Goal: Transaction & Acquisition: Purchase product/service

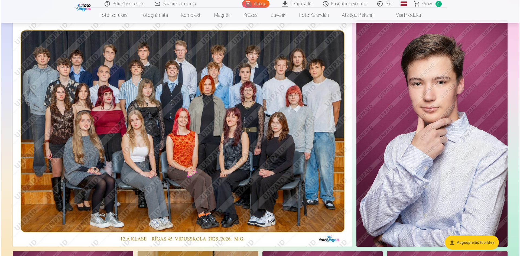
scroll to position [27, 0]
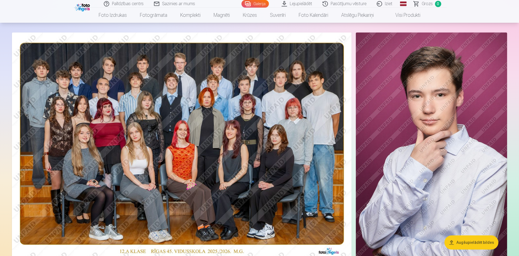
click at [195, 160] on img at bounding box center [182, 146] width 340 height 227
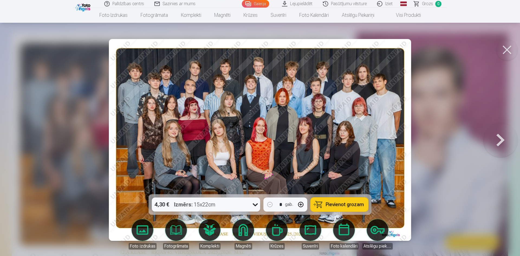
click at [497, 143] on button at bounding box center [500, 140] width 35 height 98
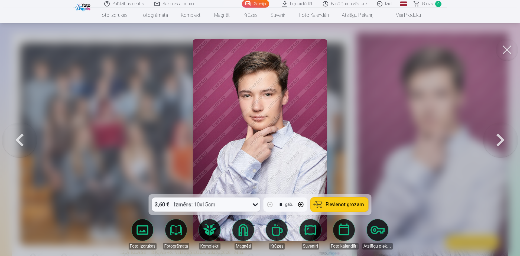
click at [22, 140] on button at bounding box center [19, 140] width 35 height 98
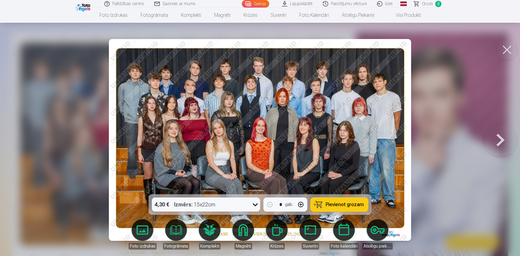
click at [338, 206] on span "Pievienot grozam" at bounding box center [345, 204] width 38 height 5
click at [502, 139] on button at bounding box center [500, 140] width 35 height 98
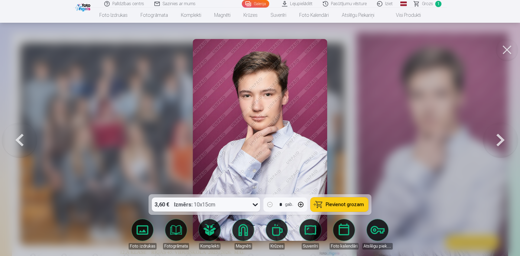
click at [502, 139] on button at bounding box center [500, 140] width 35 height 98
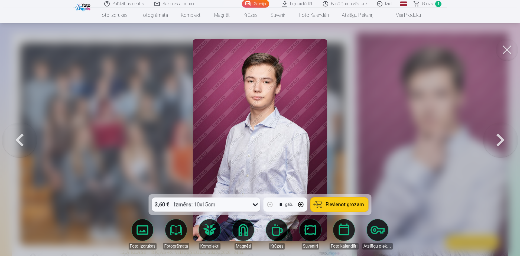
click at [502, 139] on button at bounding box center [500, 140] width 35 height 98
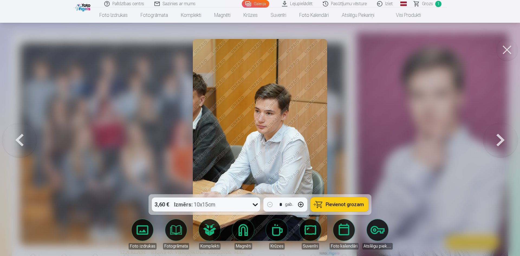
click at [502, 139] on button at bounding box center [500, 140] width 35 height 98
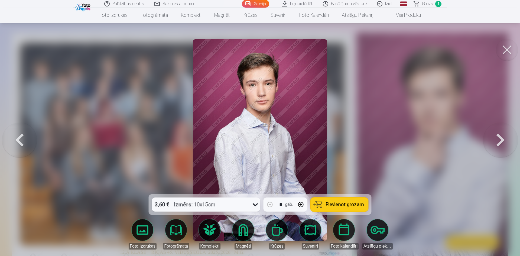
click at [502, 139] on button at bounding box center [500, 140] width 35 height 98
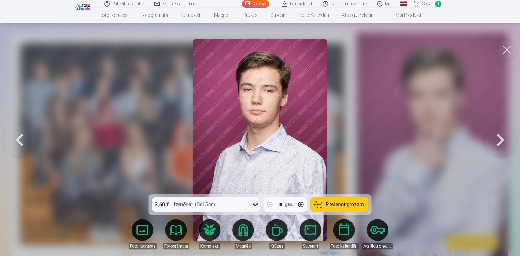
click at [502, 139] on button at bounding box center [500, 140] width 35 height 98
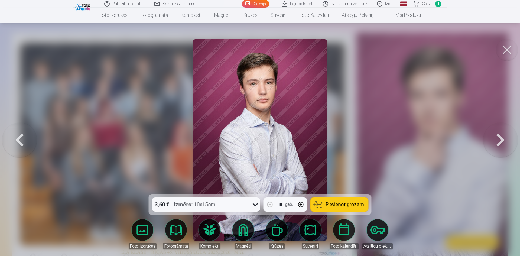
click at [502, 139] on button at bounding box center [500, 140] width 35 height 98
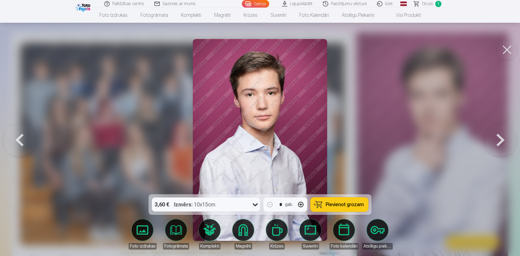
click at [502, 139] on button at bounding box center [500, 140] width 35 height 98
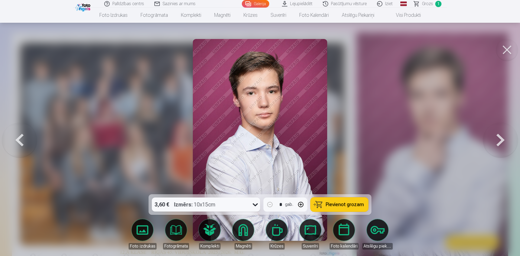
click at [502, 139] on button at bounding box center [500, 140] width 35 height 98
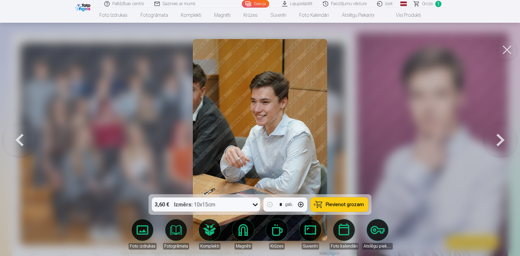
click at [502, 139] on button at bounding box center [500, 140] width 35 height 98
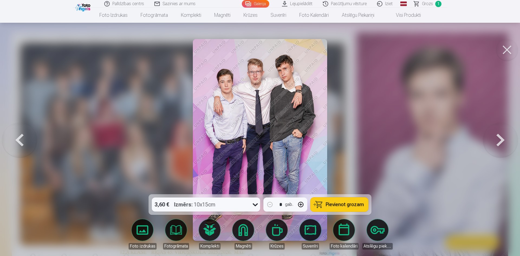
click at [502, 139] on button at bounding box center [500, 140] width 35 height 98
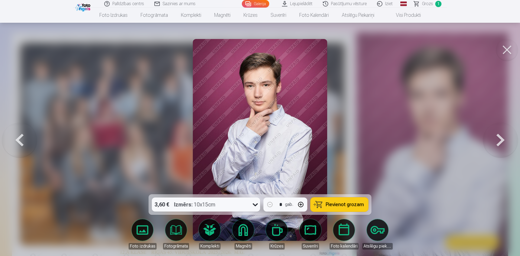
click at [502, 139] on button at bounding box center [500, 140] width 35 height 98
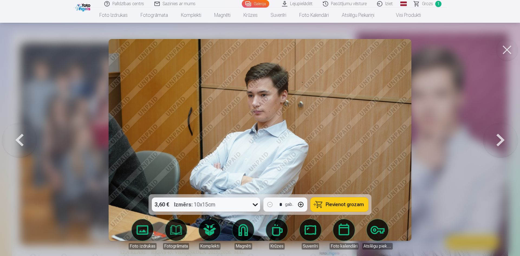
click at [502, 139] on button at bounding box center [500, 140] width 35 height 98
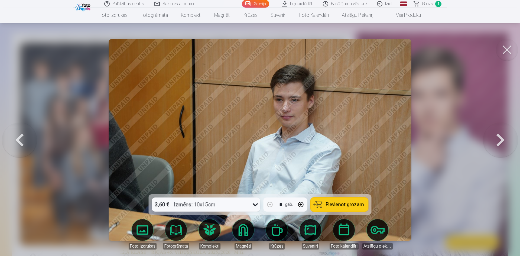
click at [502, 139] on button at bounding box center [500, 140] width 35 height 98
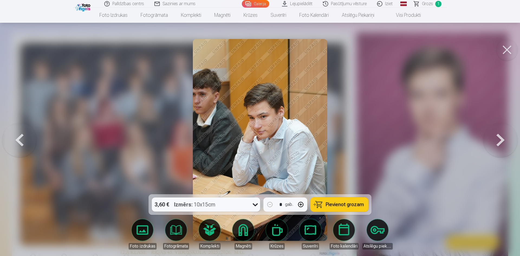
click at [502, 139] on button at bounding box center [500, 140] width 35 height 98
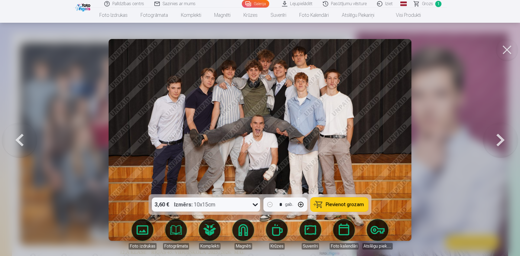
click at [502, 139] on button at bounding box center [500, 140] width 35 height 98
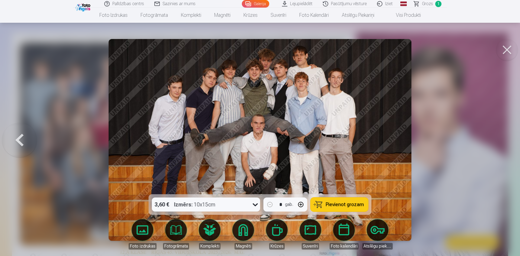
click at [24, 140] on button at bounding box center [19, 140] width 35 height 98
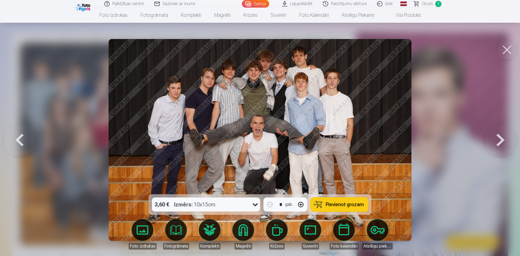
click at [496, 138] on button at bounding box center [500, 140] width 35 height 98
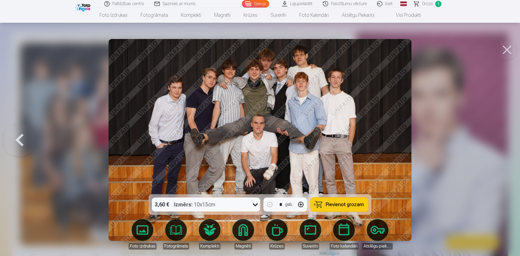
click at [22, 138] on button at bounding box center [19, 140] width 35 height 98
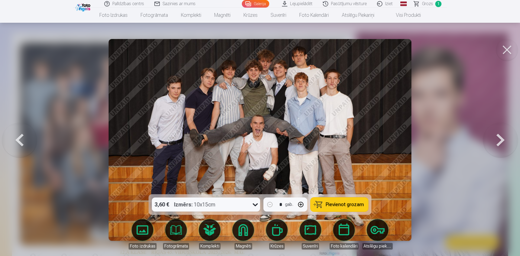
click at [497, 141] on button at bounding box center [500, 140] width 35 height 98
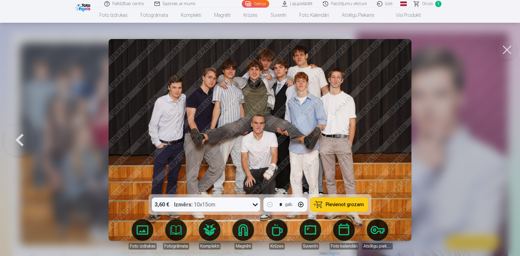
click at [22, 137] on button at bounding box center [19, 140] width 35 height 98
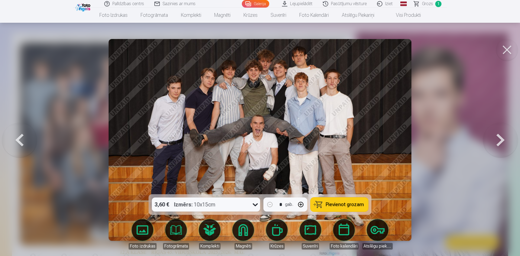
click at [346, 203] on span "Pievienot grozam" at bounding box center [345, 204] width 38 height 5
click at [498, 138] on button at bounding box center [500, 140] width 35 height 98
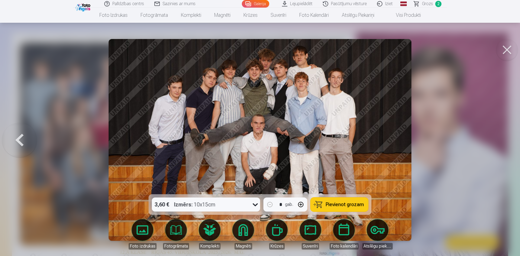
click at [21, 139] on button at bounding box center [19, 140] width 35 height 98
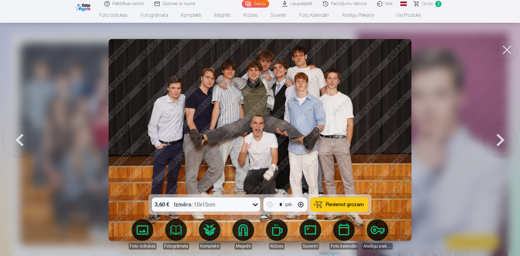
click at [21, 139] on button at bounding box center [19, 140] width 35 height 98
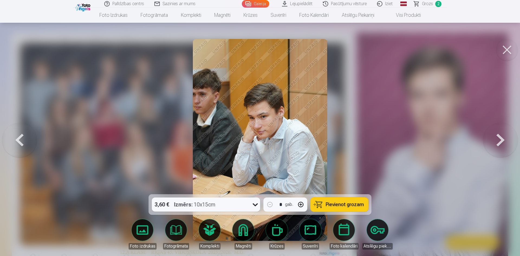
click at [21, 139] on button at bounding box center [19, 140] width 35 height 98
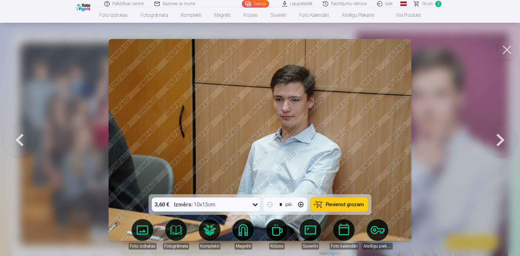
click at [21, 139] on button at bounding box center [19, 140] width 35 height 98
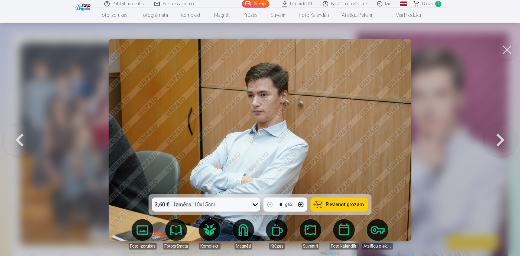
click at [21, 139] on button at bounding box center [19, 140] width 35 height 98
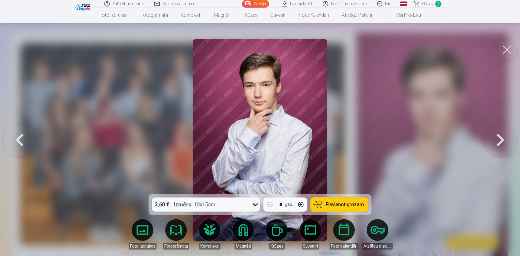
click at [21, 139] on button at bounding box center [19, 140] width 35 height 98
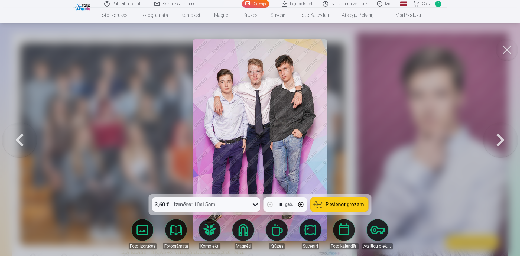
click at [333, 202] on span "Pievienot grozam" at bounding box center [345, 204] width 38 height 5
click at [22, 139] on button at bounding box center [19, 140] width 35 height 98
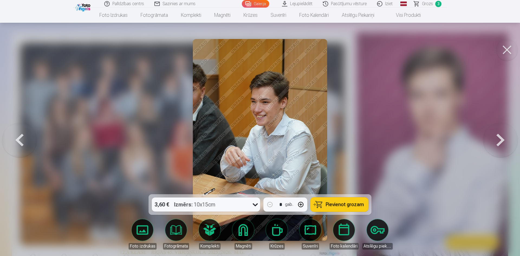
click at [22, 139] on button at bounding box center [19, 140] width 35 height 98
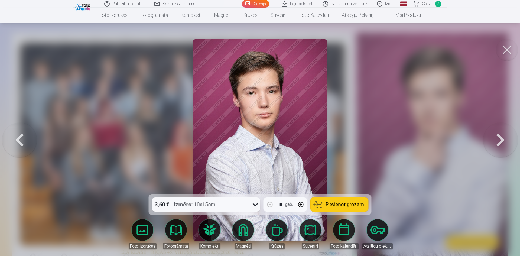
click at [348, 203] on span "Pievienot grozam" at bounding box center [345, 204] width 38 height 5
click at [20, 140] on button at bounding box center [19, 140] width 35 height 98
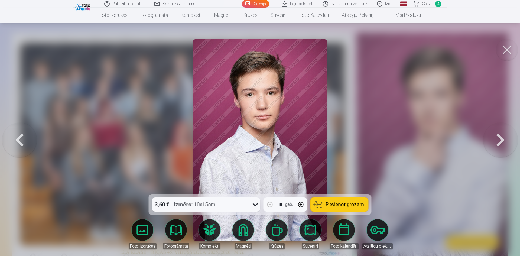
click at [340, 202] on span "Pievienot grozam" at bounding box center [345, 204] width 38 height 5
click at [19, 138] on button at bounding box center [19, 140] width 35 height 98
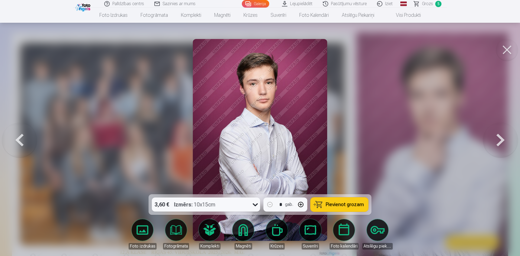
click at [19, 138] on button at bounding box center [19, 140] width 35 height 98
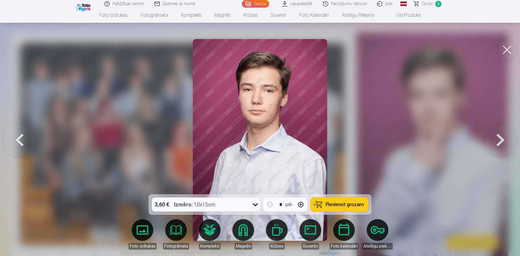
click at [19, 138] on button at bounding box center [19, 140] width 35 height 98
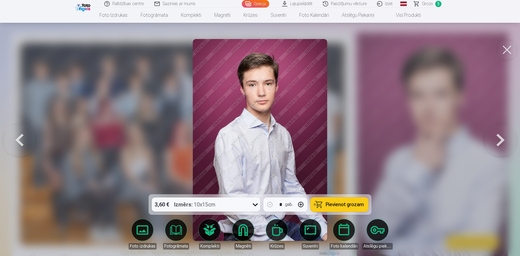
click at [19, 138] on button at bounding box center [19, 140] width 35 height 98
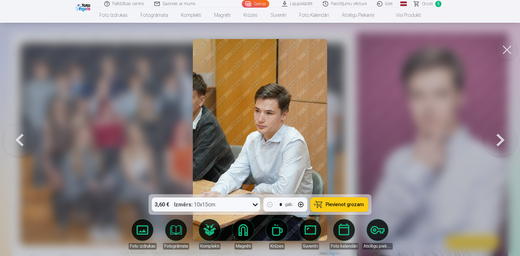
click at [19, 138] on button at bounding box center [19, 140] width 35 height 98
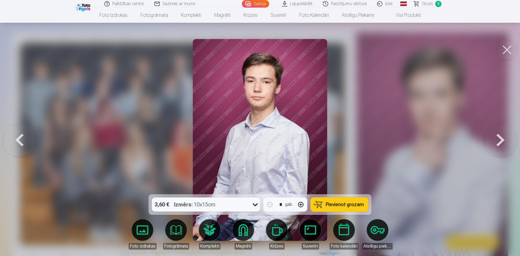
click at [19, 138] on button at bounding box center [19, 140] width 35 height 98
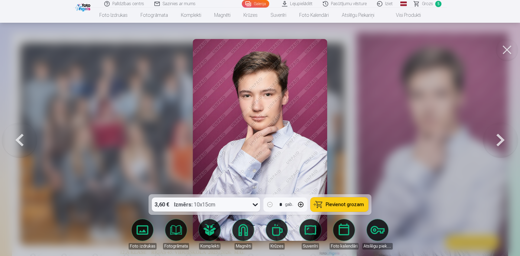
click at [18, 140] on button at bounding box center [19, 140] width 35 height 98
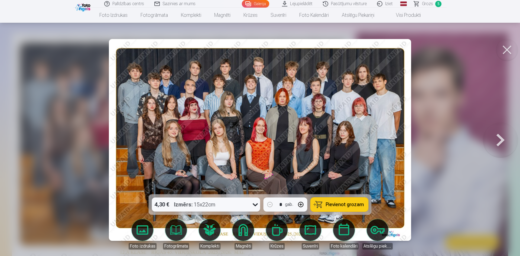
click at [501, 142] on button at bounding box center [500, 140] width 35 height 98
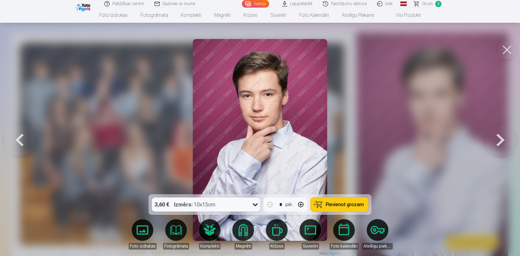
click at [6, 132] on button at bounding box center [19, 140] width 35 height 98
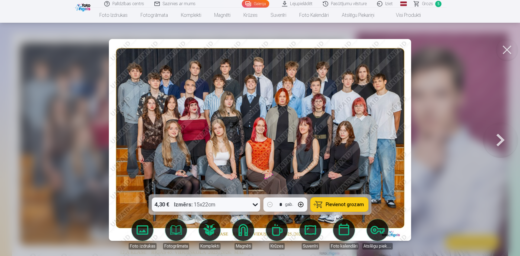
click at [500, 141] on button at bounding box center [500, 140] width 35 height 98
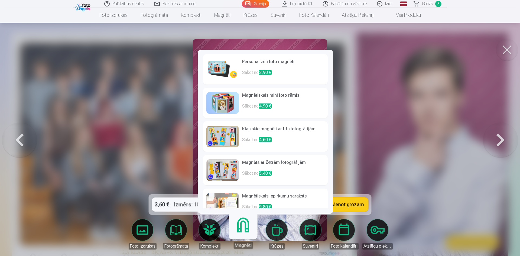
click at [274, 73] on p "Sākot no 3,90 €" at bounding box center [283, 74] width 82 height 11
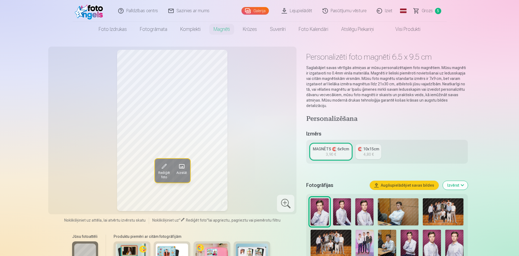
click at [337, 146] on div "MAGNĒTS 🧲 6x9cm" at bounding box center [331, 148] width 36 height 5
click at [345, 148] on link "MAGNĒTS 🧲 6x9cm 3,90 €" at bounding box center [331, 151] width 41 height 15
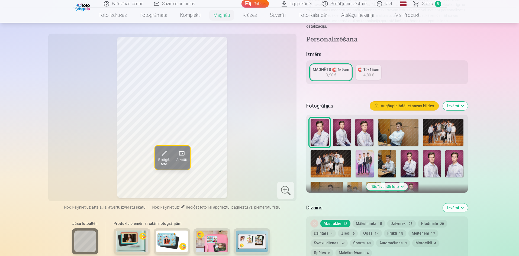
scroll to position [81, 0]
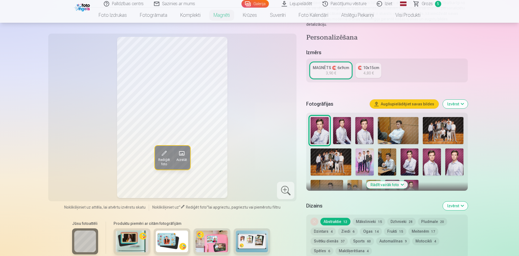
click at [128, 240] on img at bounding box center [132, 242] width 33 height 22
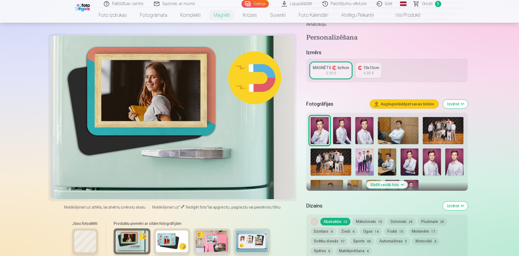
click at [174, 246] on img at bounding box center [172, 242] width 33 height 22
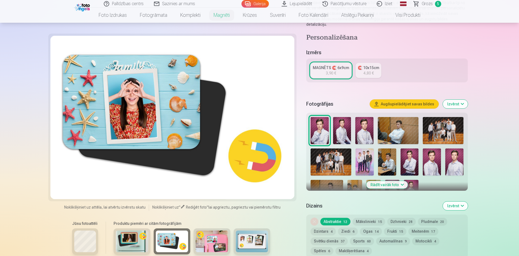
click at [218, 243] on img at bounding box center [212, 242] width 33 height 22
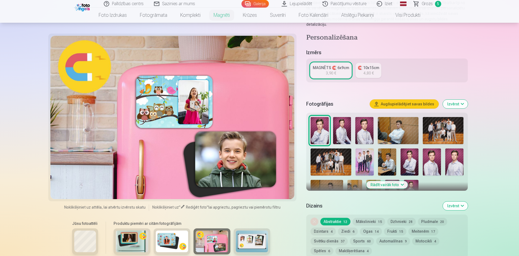
click at [248, 244] on img at bounding box center [252, 242] width 33 height 22
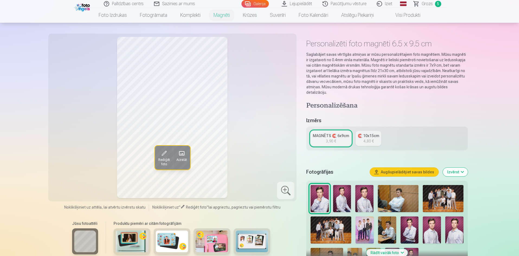
scroll to position [0, 0]
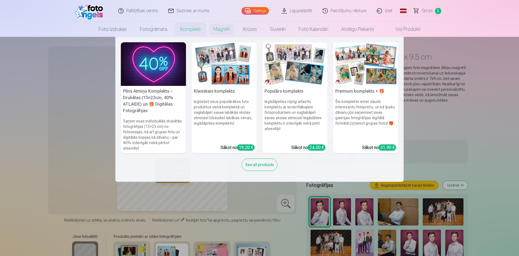
click at [193, 31] on link "Komplekti" at bounding box center [190, 29] width 33 height 15
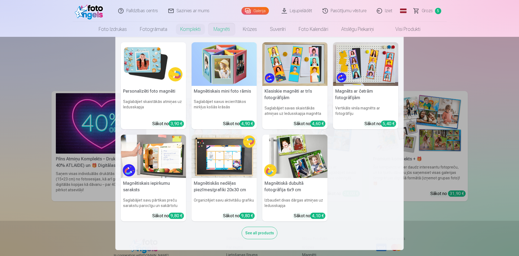
click at [218, 31] on link "Magnēti" at bounding box center [221, 29] width 29 height 15
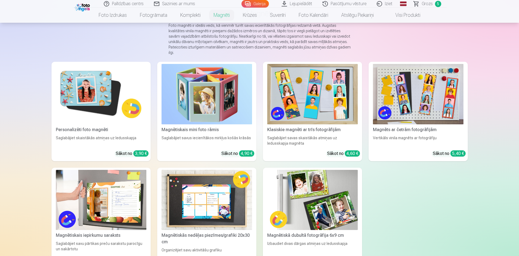
scroll to position [54, 0]
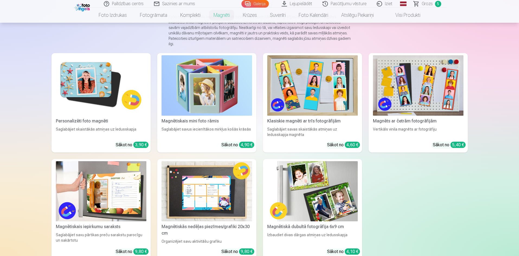
click at [111, 98] on img at bounding box center [101, 85] width 91 height 60
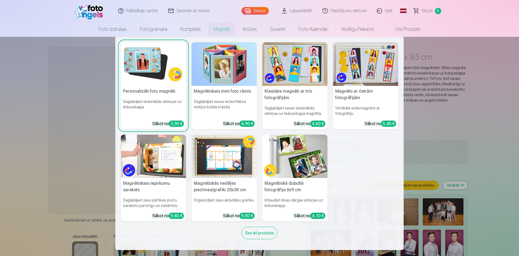
click at [218, 29] on link "Magnēti" at bounding box center [221, 29] width 29 height 15
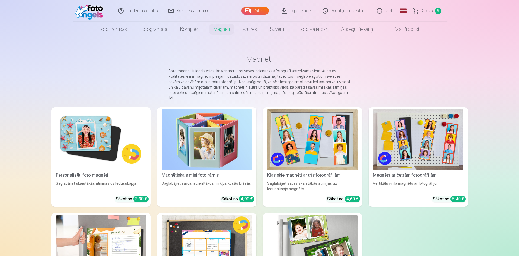
click at [210, 137] on img at bounding box center [207, 139] width 91 height 60
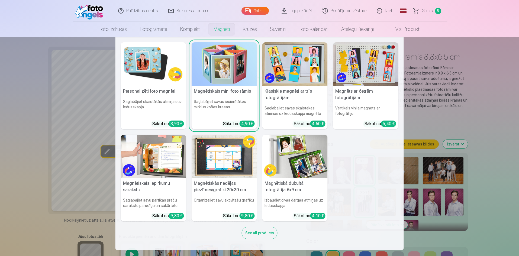
click at [225, 30] on link "Magnēti" at bounding box center [221, 29] width 29 height 15
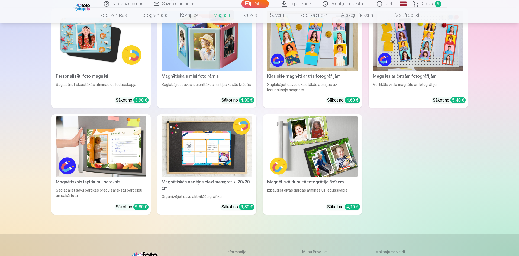
scroll to position [108, 0]
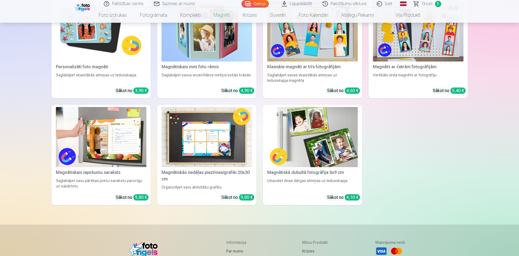
click at [315, 136] on img at bounding box center [312, 137] width 91 height 60
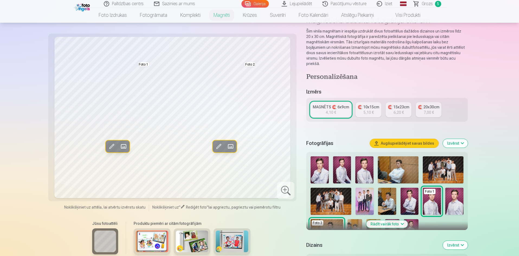
scroll to position [27, 0]
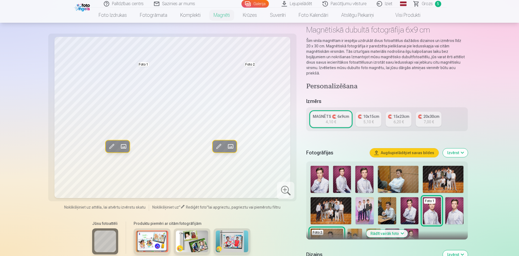
click at [123, 146] on span at bounding box center [123, 146] width 9 height 9
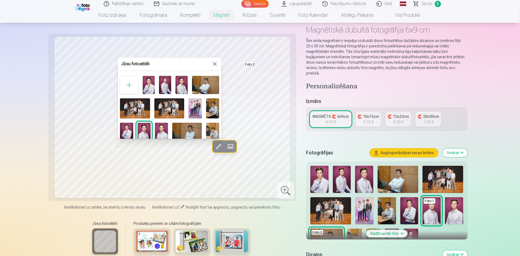
click at [149, 85] on img at bounding box center [149, 85] width 12 height 18
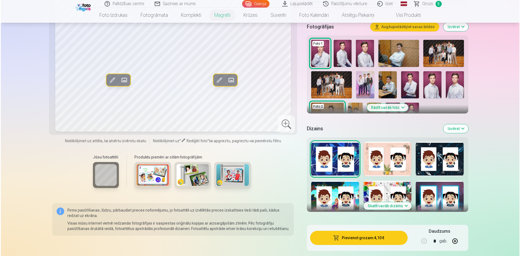
scroll to position [163, 0]
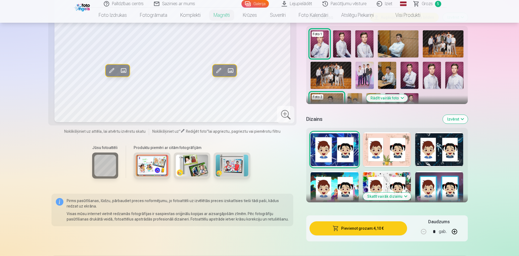
click at [365, 223] on button "Pievienot grozam : 4,10 €" at bounding box center [357, 228] width 97 height 14
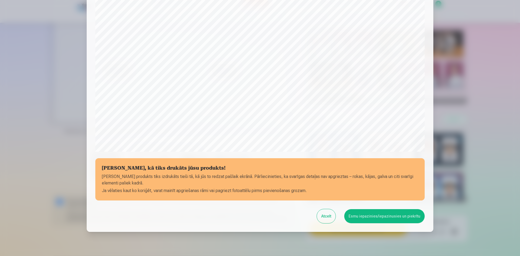
scroll to position [134, 0]
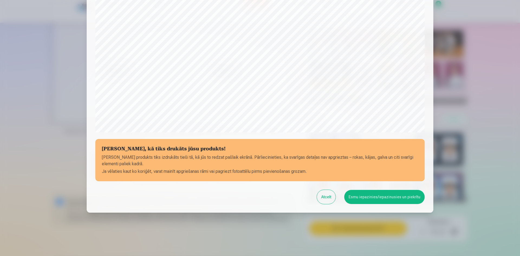
click at [376, 199] on button "Esmu iepazinies/iepazinusies un piekrītu" at bounding box center [384, 197] width 80 height 14
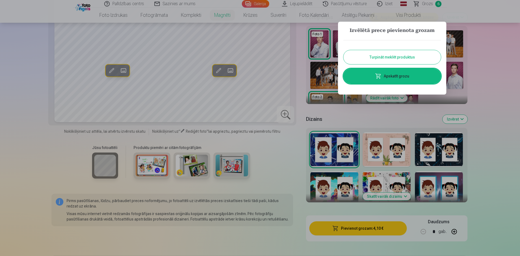
click at [399, 76] on link "Apskatīt grozu" at bounding box center [393, 76] width 98 height 15
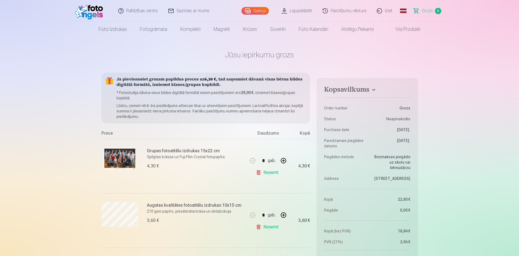
click at [257, 9] on link "Galerija" at bounding box center [254, 11] width 27 height 8
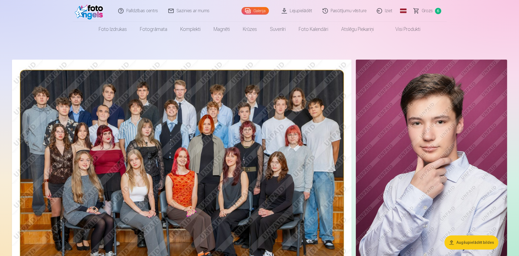
click at [466, 156] on img at bounding box center [431, 173] width 151 height 227
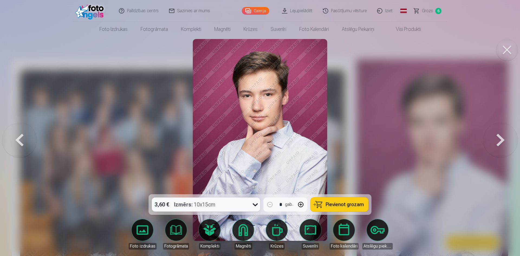
click at [343, 208] on button "Pievienot grozam" at bounding box center [340, 205] width 58 height 14
click at [430, 11] on span "Grozs" at bounding box center [427, 11] width 11 height 7
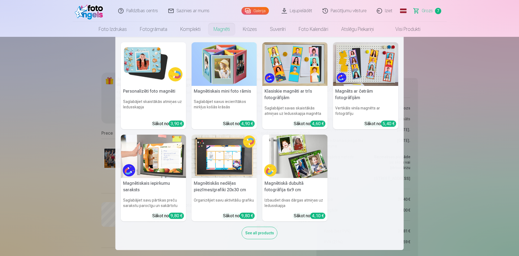
click at [221, 31] on link "Magnēti" at bounding box center [221, 29] width 29 height 15
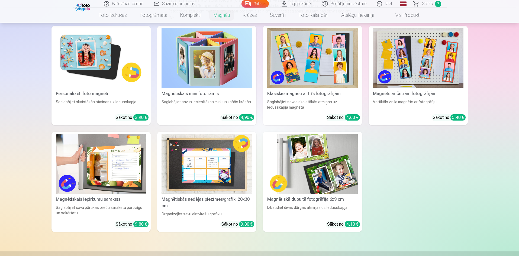
scroll to position [81, 0]
click at [340, 151] on img at bounding box center [312, 164] width 91 height 60
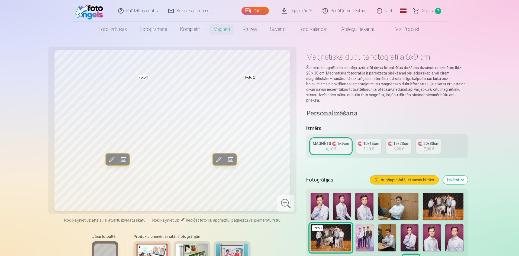
click at [125, 158] on span at bounding box center [123, 159] width 9 height 9
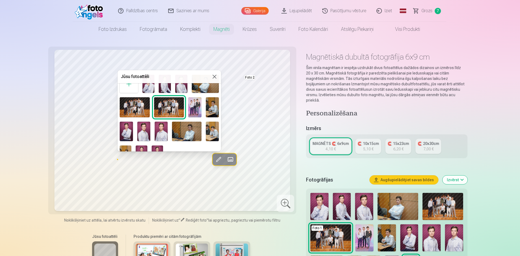
scroll to position [27, 0]
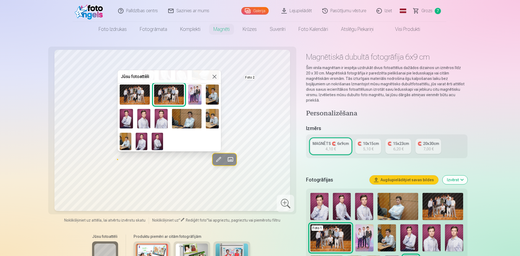
click at [125, 140] on img at bounding box center [126, 141] width 12 height 17
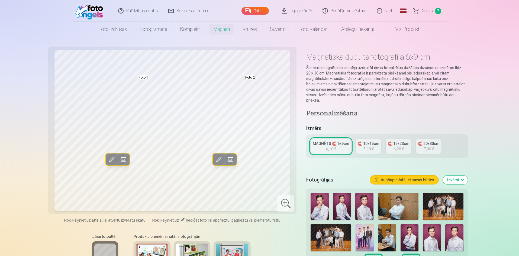
click at [125, 159] on span at bounding box center [123, 159] width 9 height 9
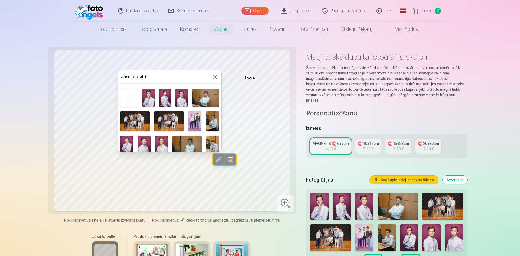
click at [209, 123] on img at bounding box center [212, 121] width 13 height 20
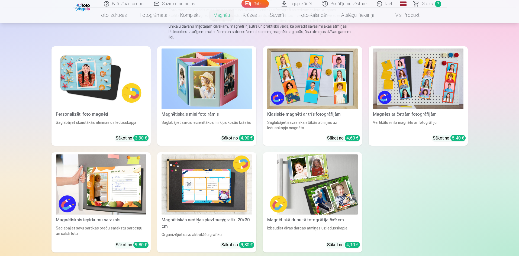
scroll to position [81, 0]
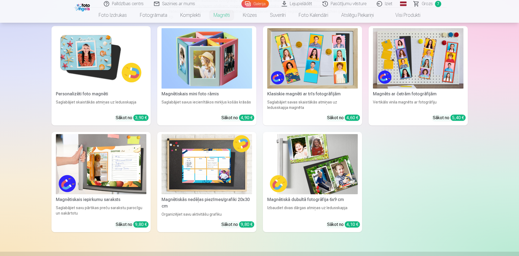
click at [322, 172] on img at bounding box center [312, 164] width 91 height 60
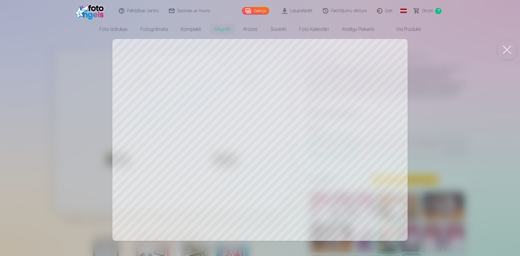
click at [341, 153] on div at bounding box center [260, 128] width 520 height 256
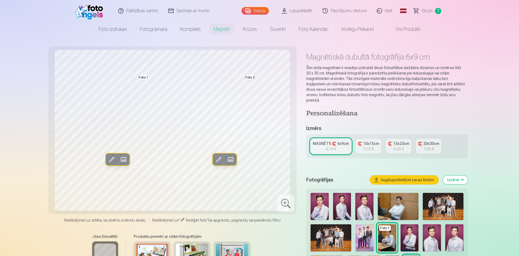
click at [230, 159] on span at bounding box center [230, 159] width 9 height 9
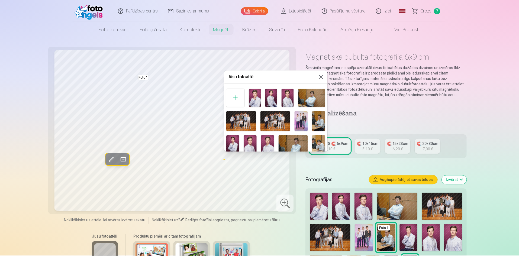
scroll to position [26, 0]
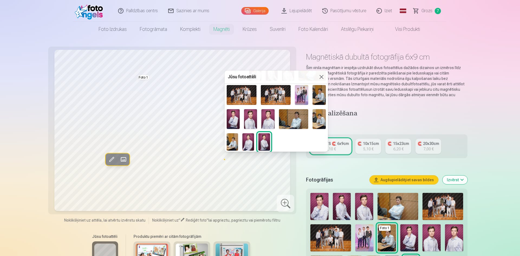
click at [235, 120] on img at bounding box center [233, 119] width 13 height 20
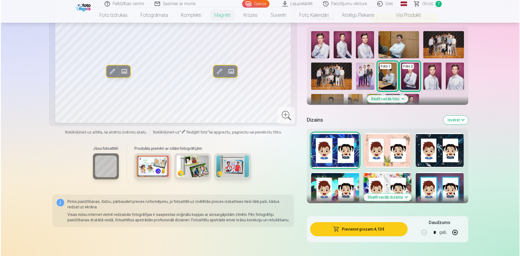
scroll to position [190, 0]
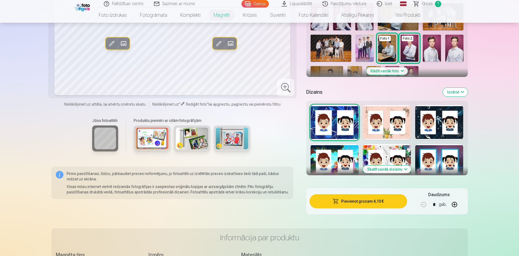
click at [359, 198] on button "Pievienot grozam : 4,10 €" at bounding box center [357, 201] width 97 height 14
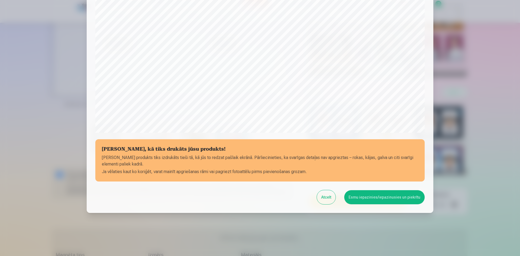
scroll to position [134, 0]
click at [380, 196] on button "Esmu iepazinies/iepazinusies un piekrītu" at bounding box center [384, 197] width 80 height 14
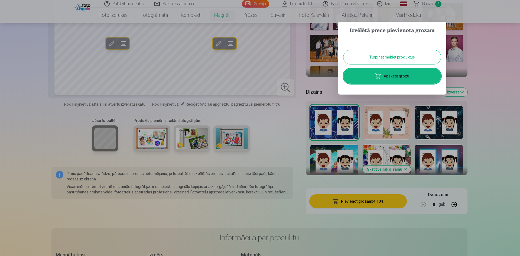
click at [397, 80] on link "Apskatīt grozu" at bounding box center [393, 76] width 98 height 15
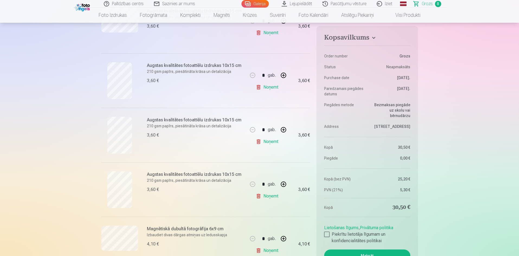
scroll to position [190, 0]
click at [329, 234] on div at bounding box center [326, 234] width 5 height 5
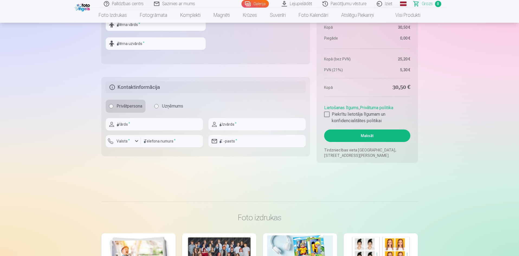
scroll to position [650, 0]
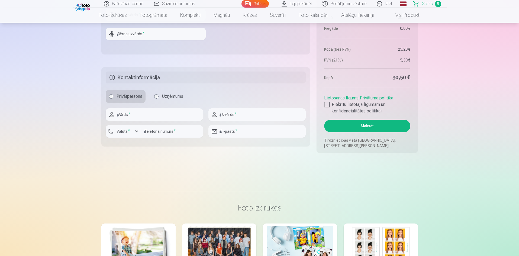
click at [365, 125] on button "Maksāt" at bounding box center [367, 126] width 86 height 12
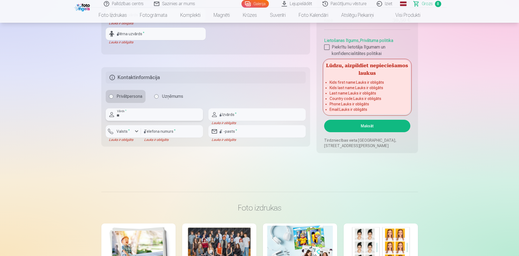
type input "*****"
type input "******"
type input "********"
type input "**********"
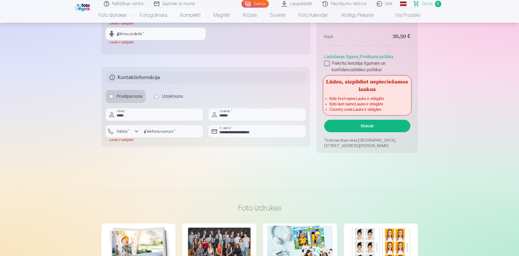
click at [368, 126] on button "Maksāt" at bounding box center [367, 126] width 86 height 12
click at [367, 127] on button "Maksāt" at bounding box center [367, 126] width 86 height 12
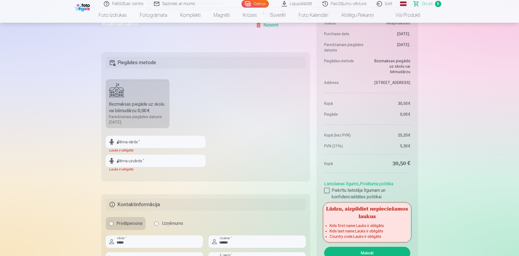
scroll to position [515, 0]
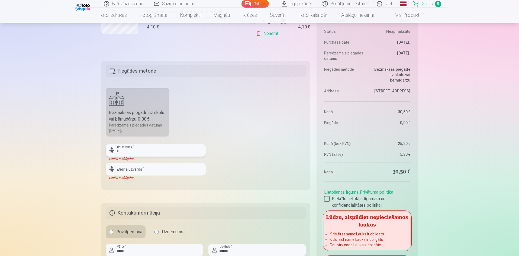
click at [124, 151] on input "text" at bounding box center [156, 150] width 100 height 12
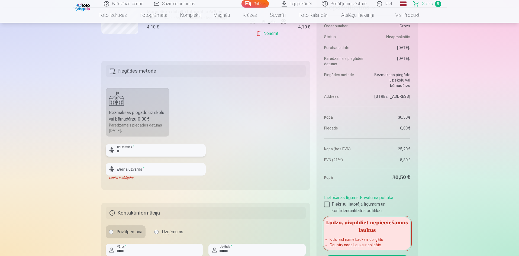
type input "*"
type input "*******"
click at [121, 170] on input "text" at bounding box center [156, 169] width 100 height 12
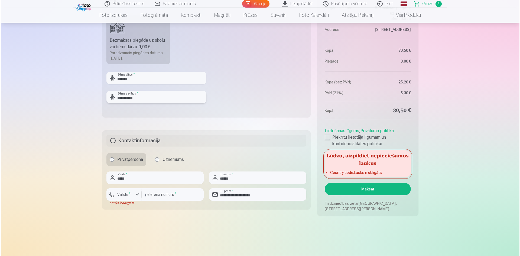
scroll to position [596, 0]
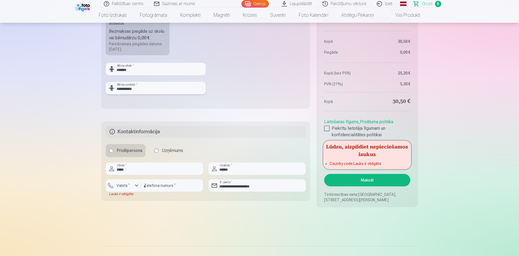
type input "**********"
click at [366, 182] on button "Maksāt" at bounding box center [367, 180] width 86 height 12
click at [136, 186] on div "button" at bounding box center [136, 185] width 7 height 7
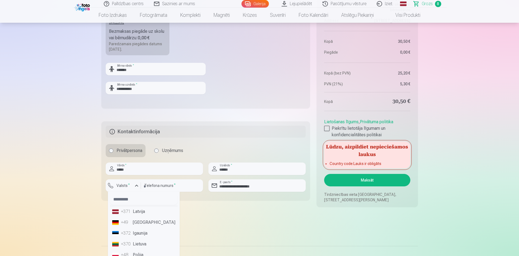
click at [134, 211] on li "+371 Latvija" at bounding box center [143, 211] width 67 height 11
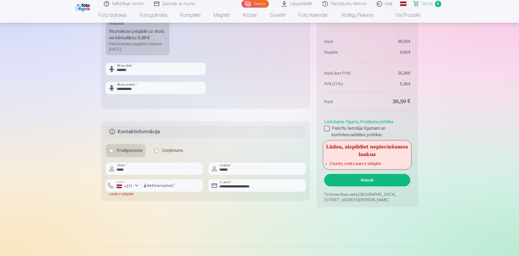
click at [362, 183] on button "Maksāt" at bounding box center [367, 180] width 86 height 12
